Goal: Information Seeking & Learning: Find specific fact

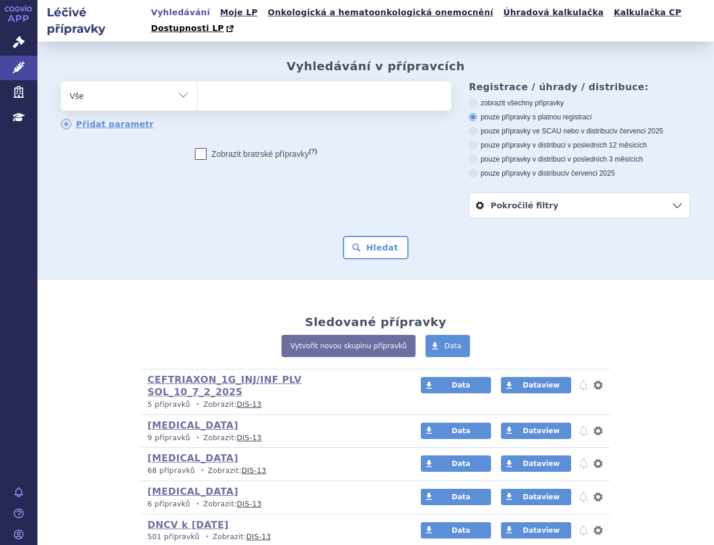
click at [218, 81] on ul at bounding box center [325, 93] width 254 height 25
click at [198, 81] on select at bounding box center [197, 95] width 1 height 29
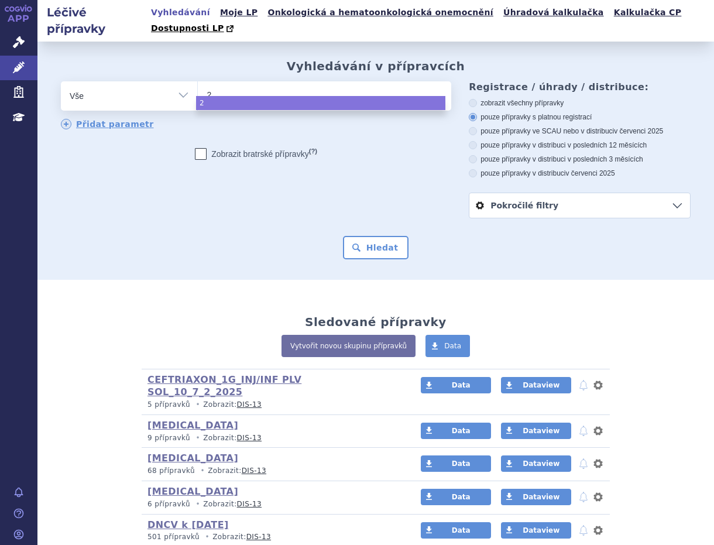
type input "27"
type input "271"
type input "2718"
type input "27187"
type input "271876"
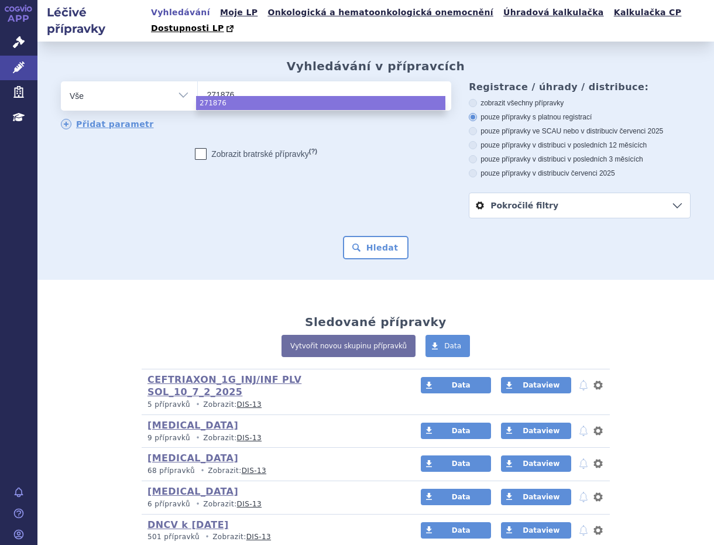
select select "271876"
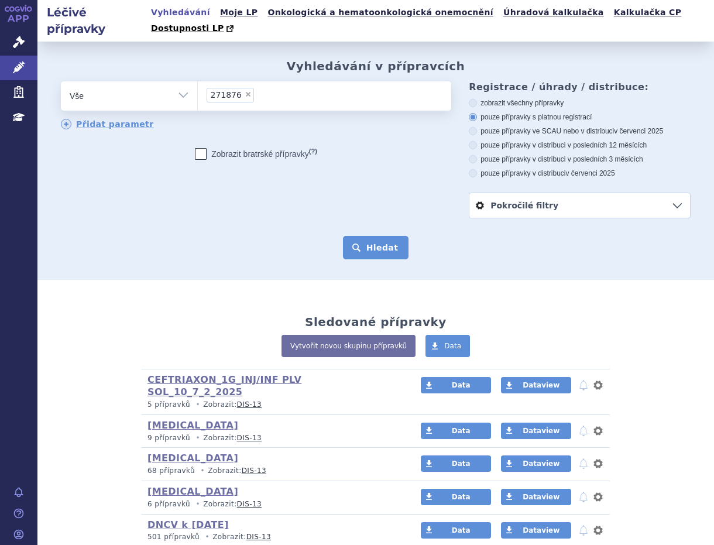
click at [377, 236] on button "Hledat" at bounding box center [376, 247] width 66 height 23
